Goal: Transaction & Acquisition: Purchase product/service

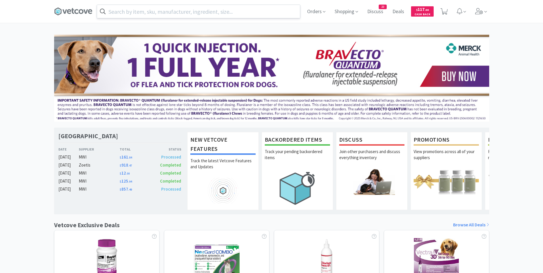
click at [187, 11] on input "text" at bounding box center [198, 11] width 203 height 13
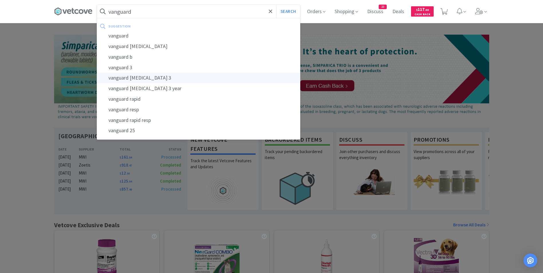
click at [170, 75] on div "vanguard [MEDICAL_DATA] 3" at bounding box center [198, 78] width 203 height 11
type input "vanguard [MEDICAL_DATA] 3"
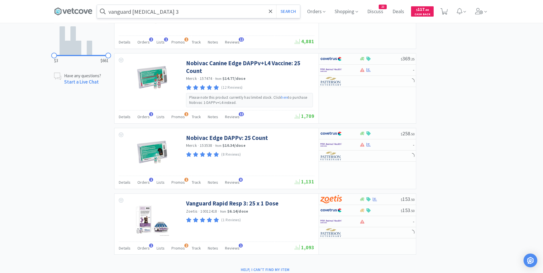
scroll to position [283, 0]
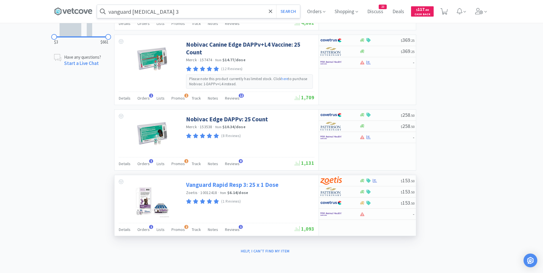
click at [254, 187] on link "Vanguard Rapid Resp 3: 25 x 1 Dose" at bounding box center [232, 185] width 92 height 8
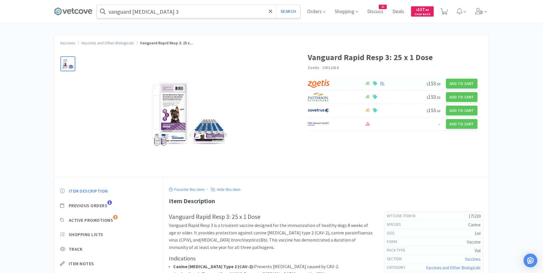
click at [347, 86] on div at bounding box center [333, 84] width 51 height 10
select select "25"
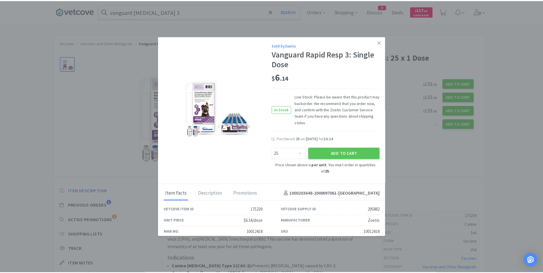
scroll to position [18, 0]
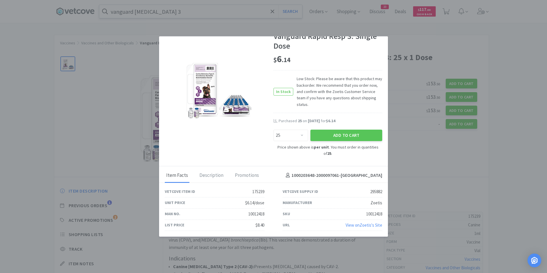
click at [248, 192] on div "Vetcove Item ID 175239" at bounding box center [215, 191] width 100 height 11
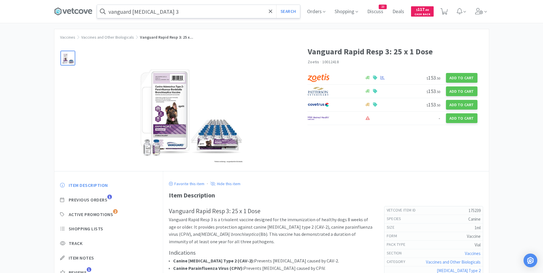
scroll to position [0, 0]
